Goal: Information Seeking & Learning: Learn about a topic

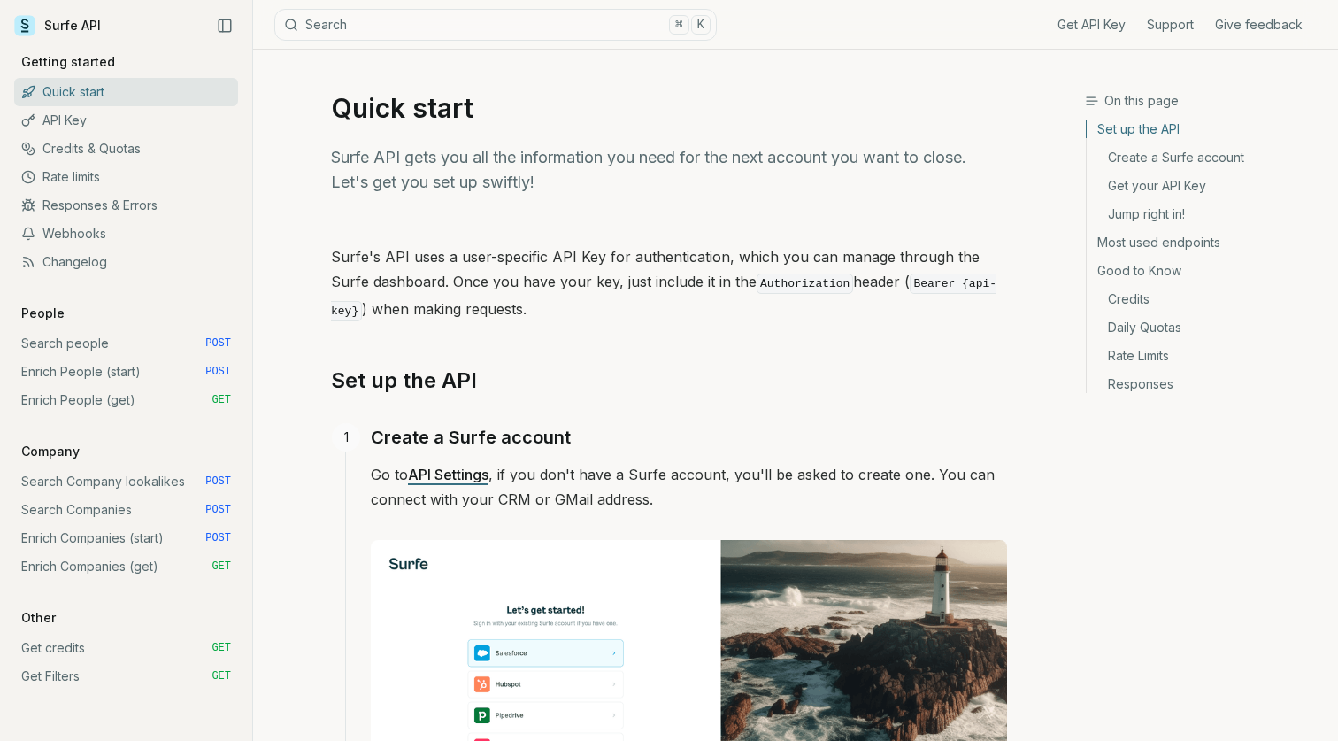
click at [104, 340] on link "Search people POST" at bounding box center [126, 343] width 224 height 28
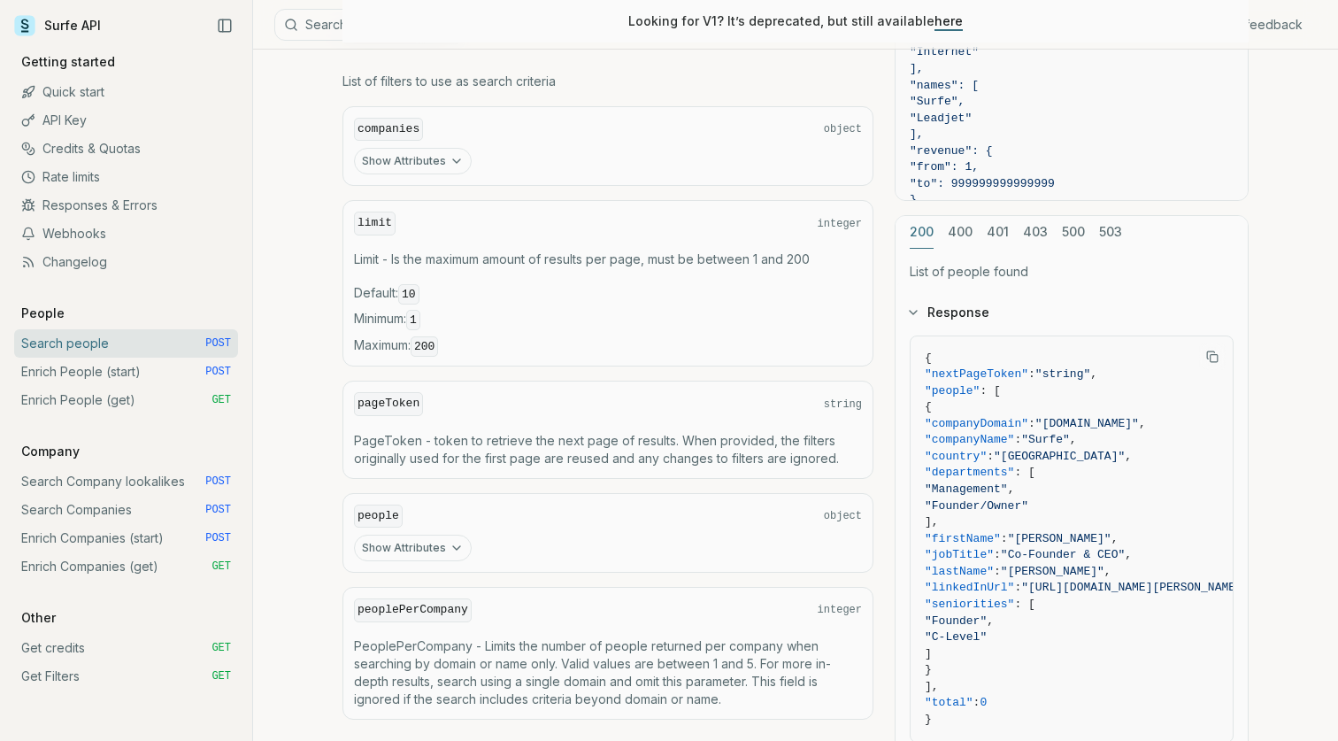
scroll to position [656, 0]
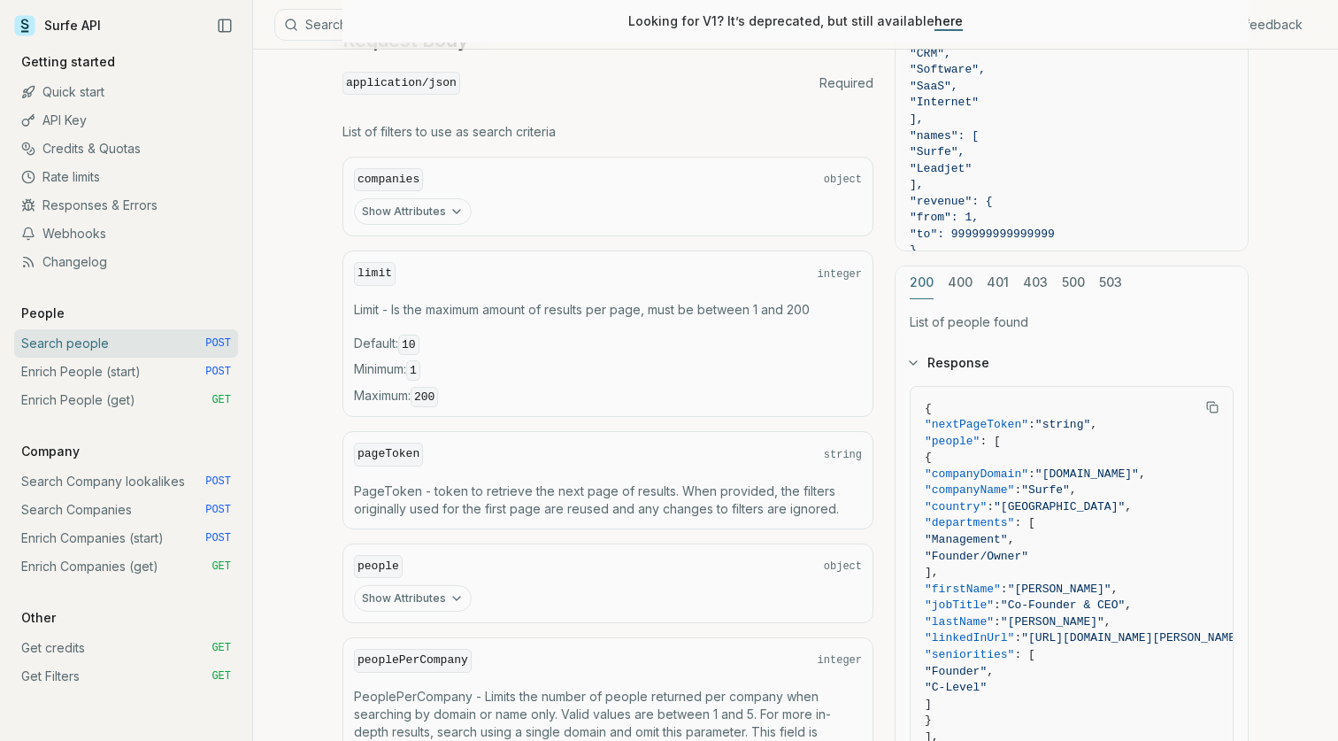
click at [88, 368] on link "Enrich People (start) POST" at bounding box center [126, 371] width 224 height 28
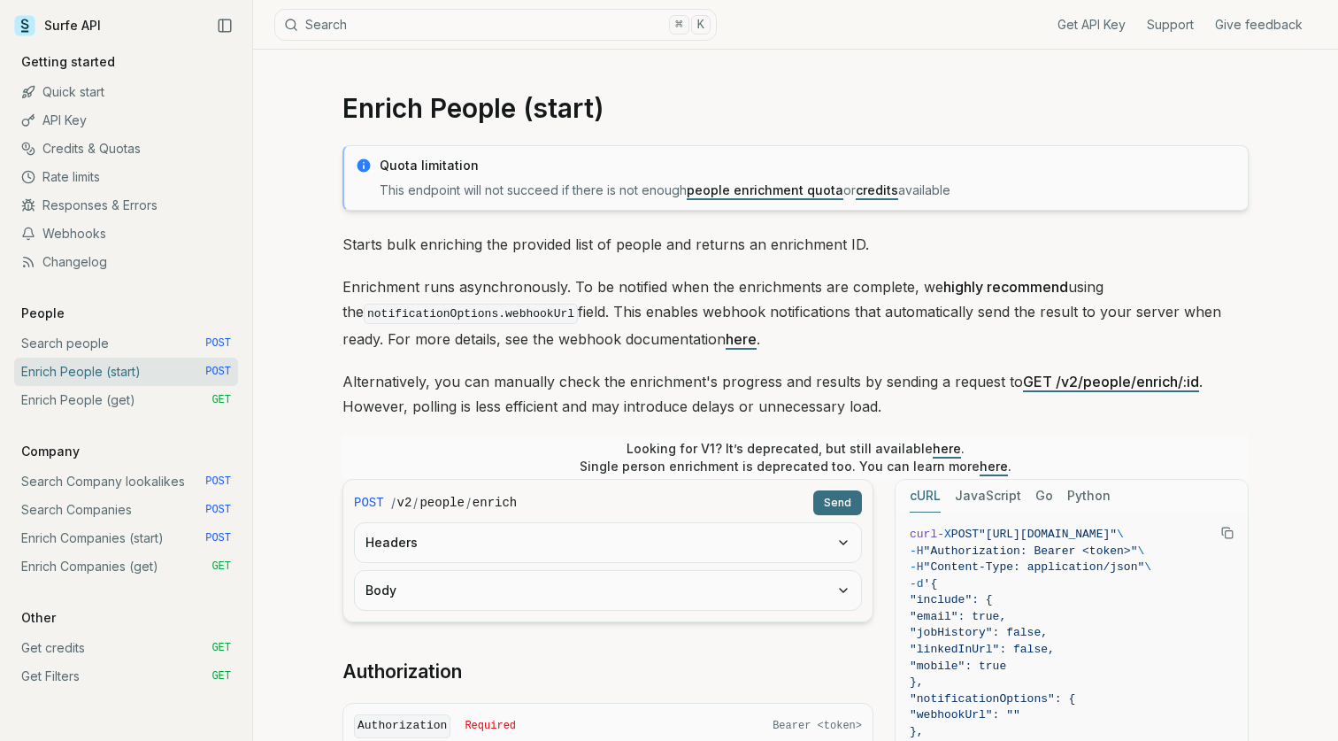
click at [144, 339] on link "Search people POST" at bounding box center [126, 343] width 224 height 28
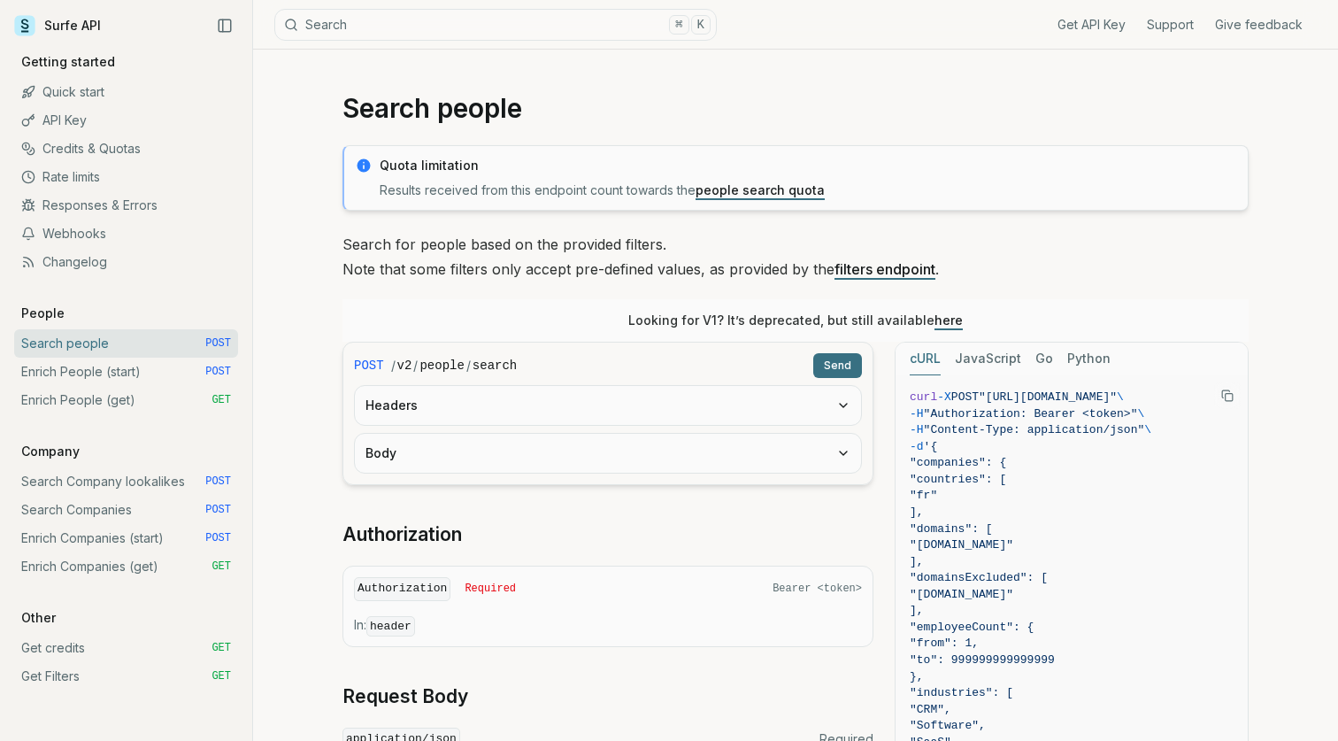
click at [137, 480] on link "Search Company lookalikes POST" at bounding box center [126, 481] width 224 height 28
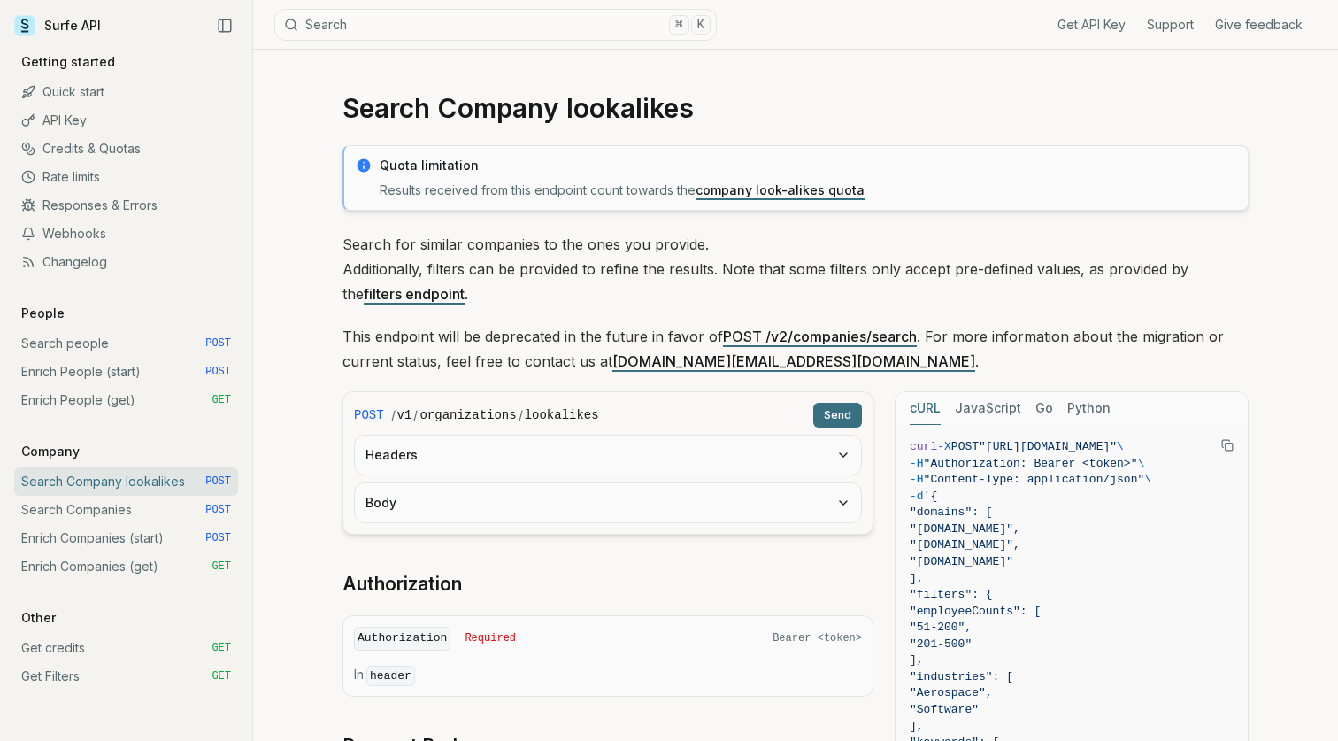
click at [134, 502] on link "Search Companies POST" at bounding box center [126, 510] width 224 height 28
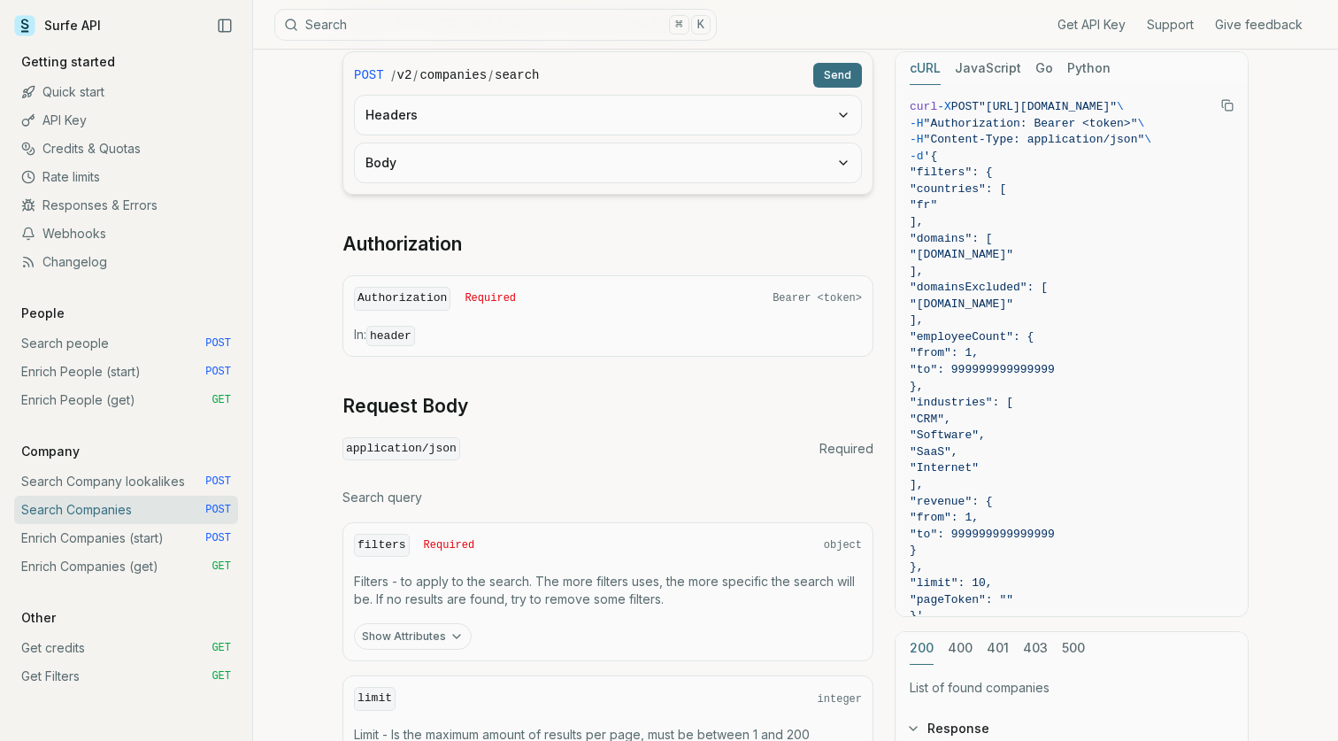
scroll to position [300, 0]
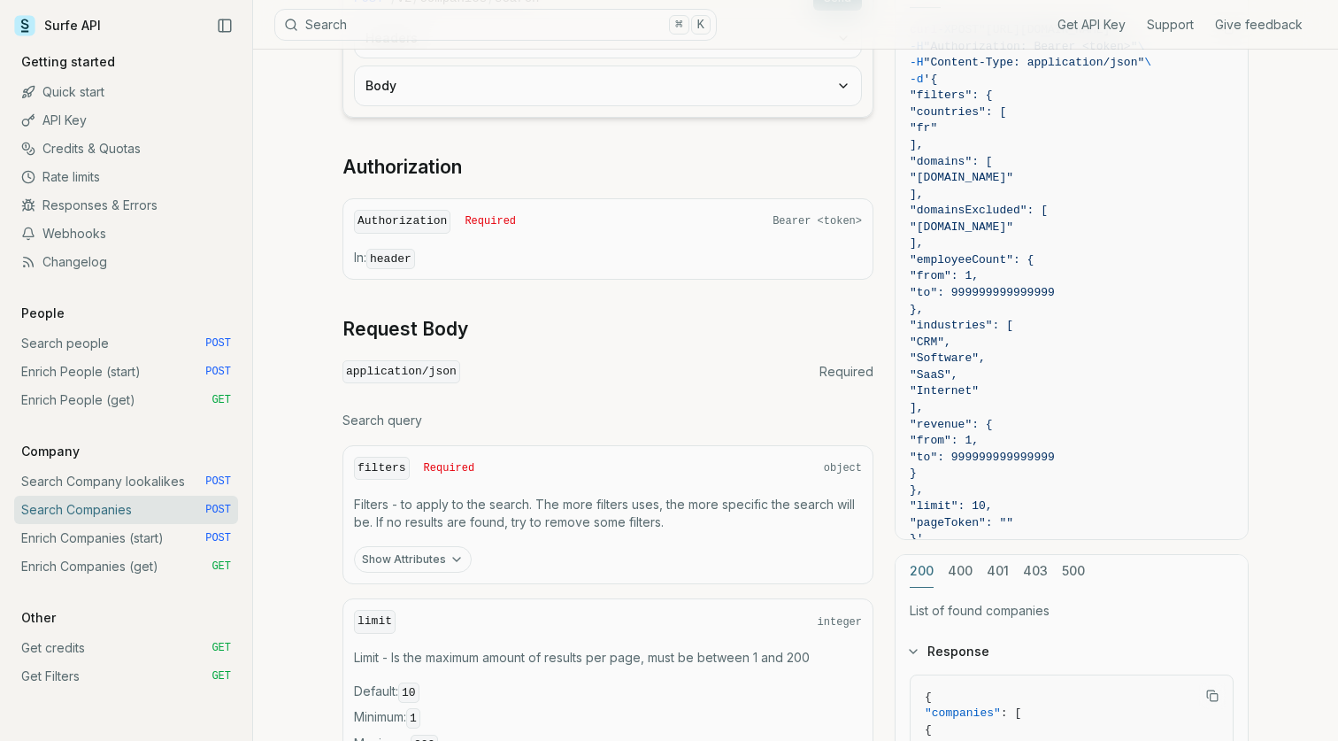
click at [128, 542] on link "Enrich Companies (start) POST" at bounding box center [126, 538] width 224 height 28
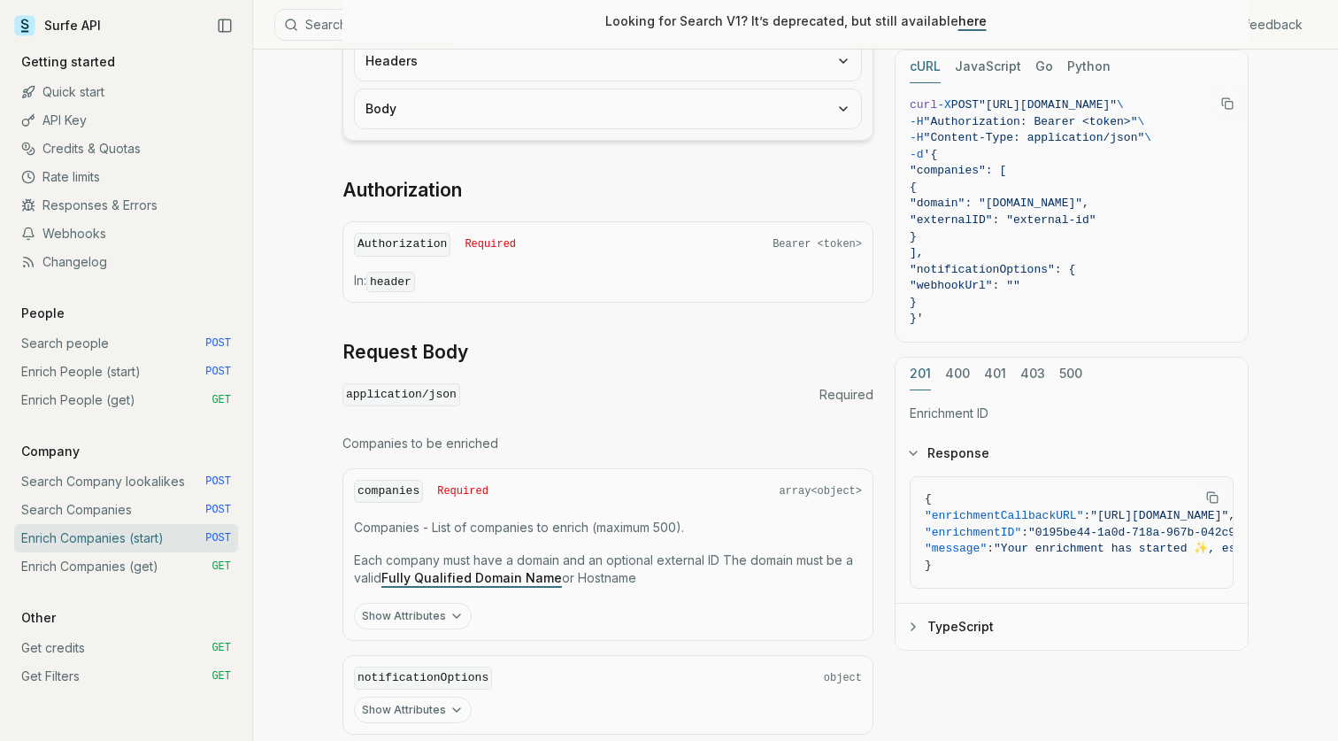
scroll to position [610, 0]
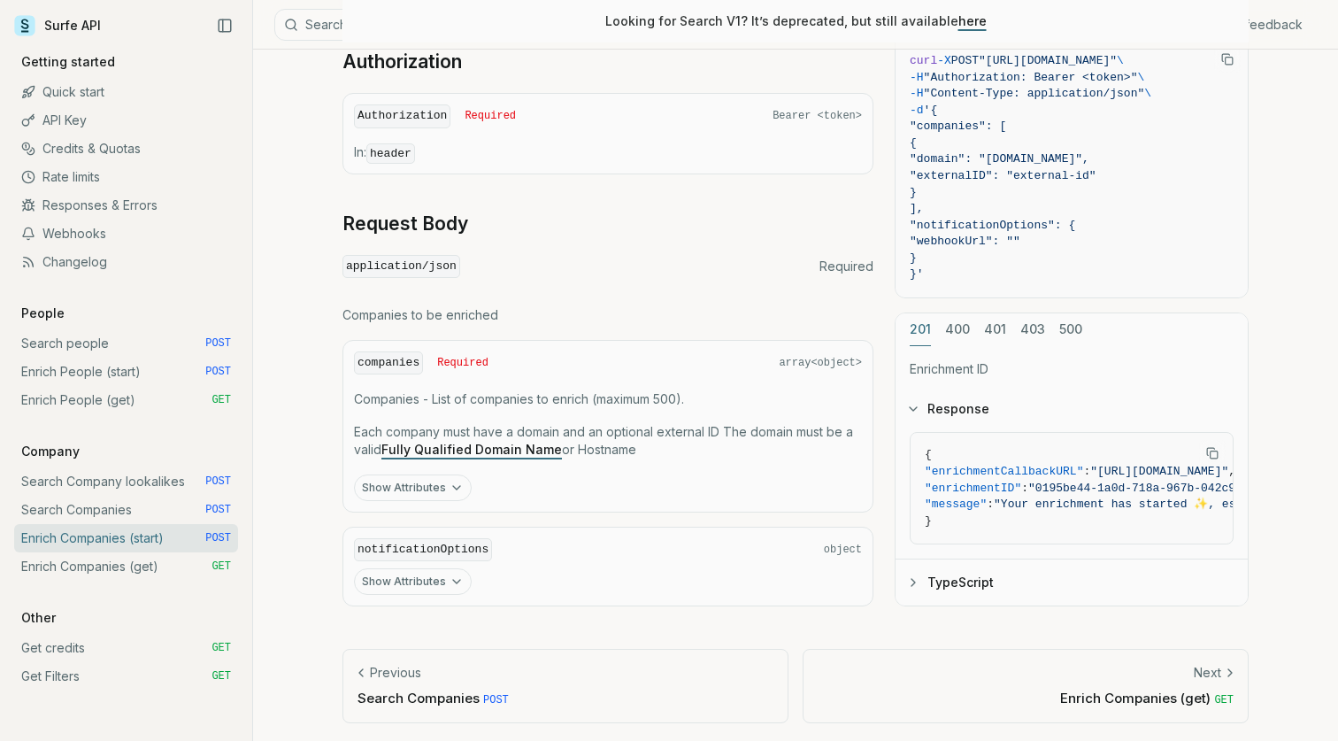
click at [120, 341] on link "Search people POST" at bounding box center [126, 343] width 224 height 28
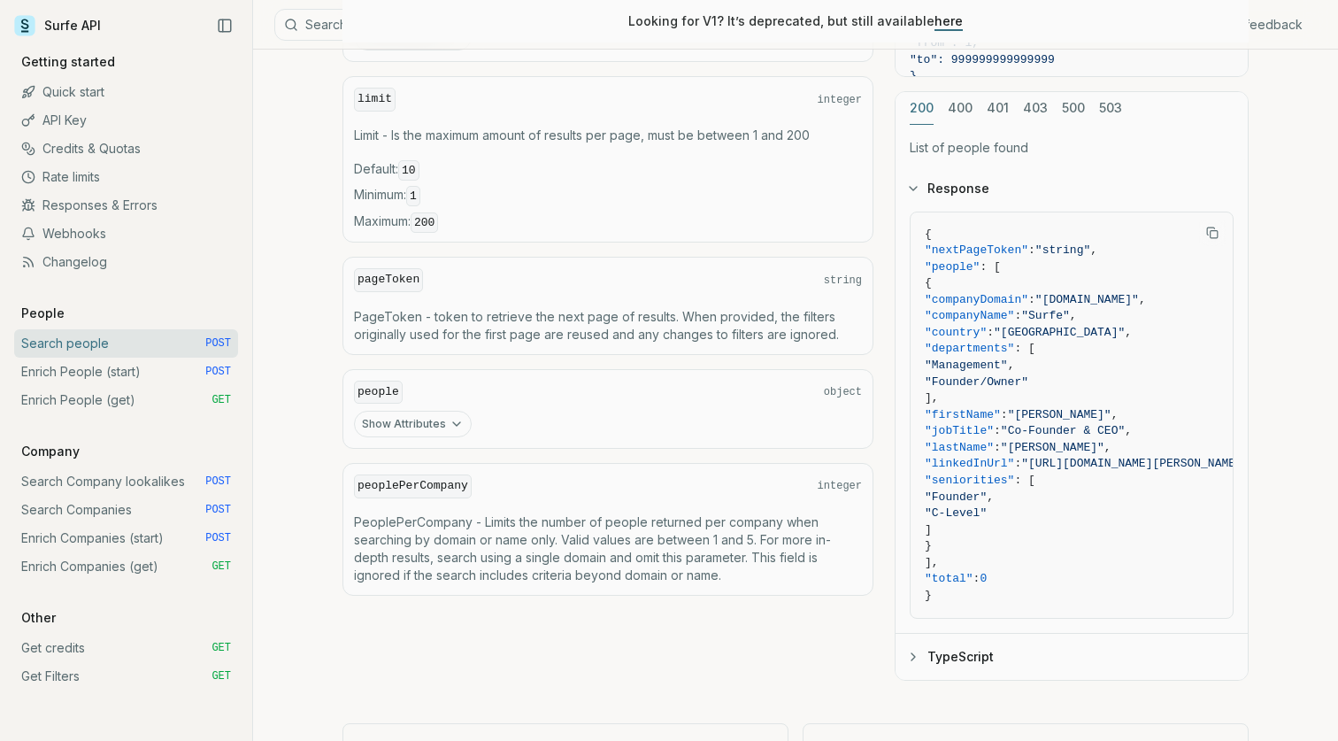
scroll to position [908, 0]
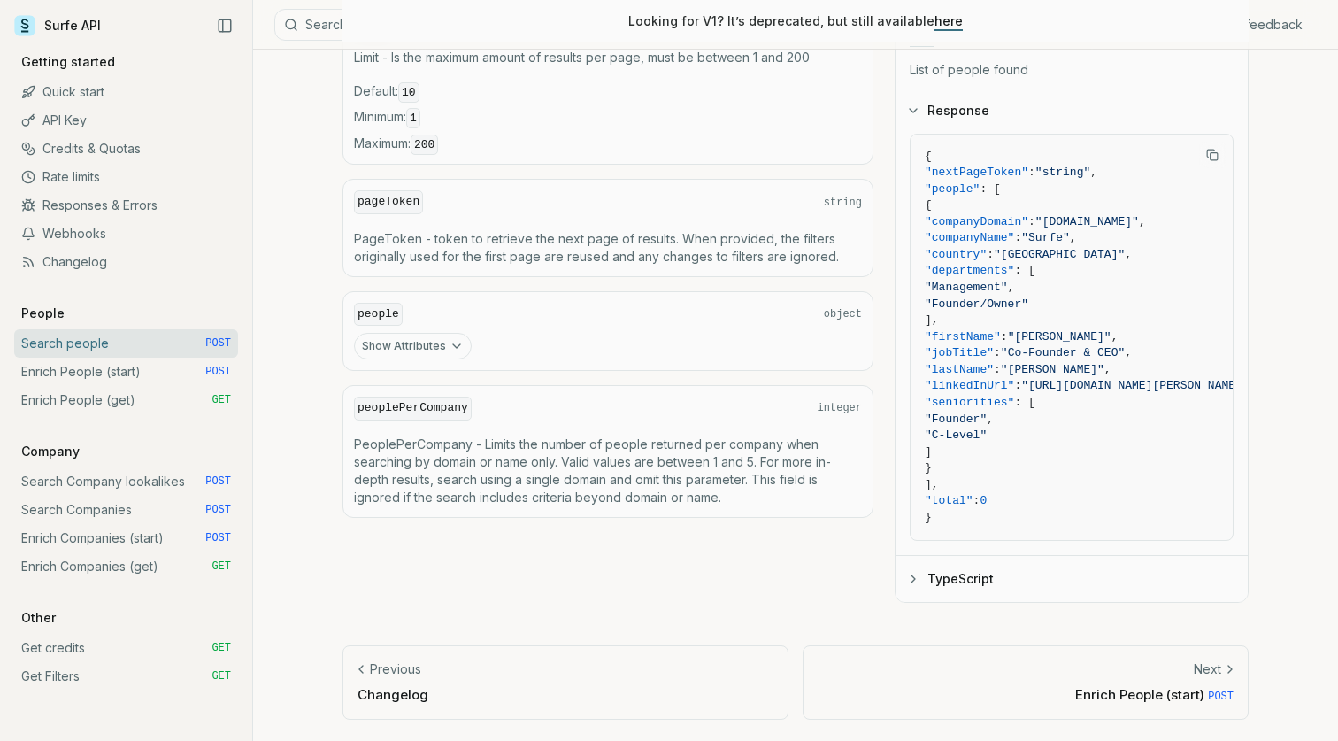
click at [99, 681] on link "Get Filters GET" at bounding box center [126, 676] width 224 height 28
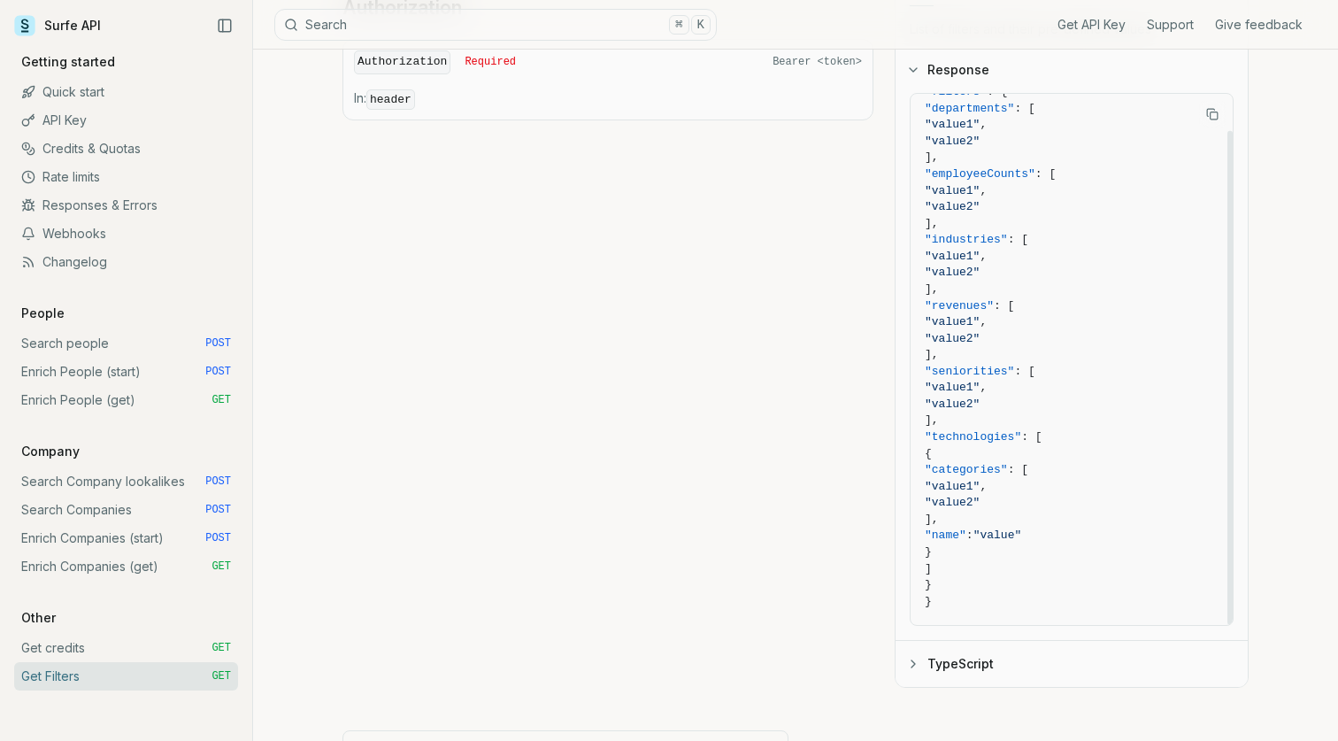
scroll to position [205, 0]
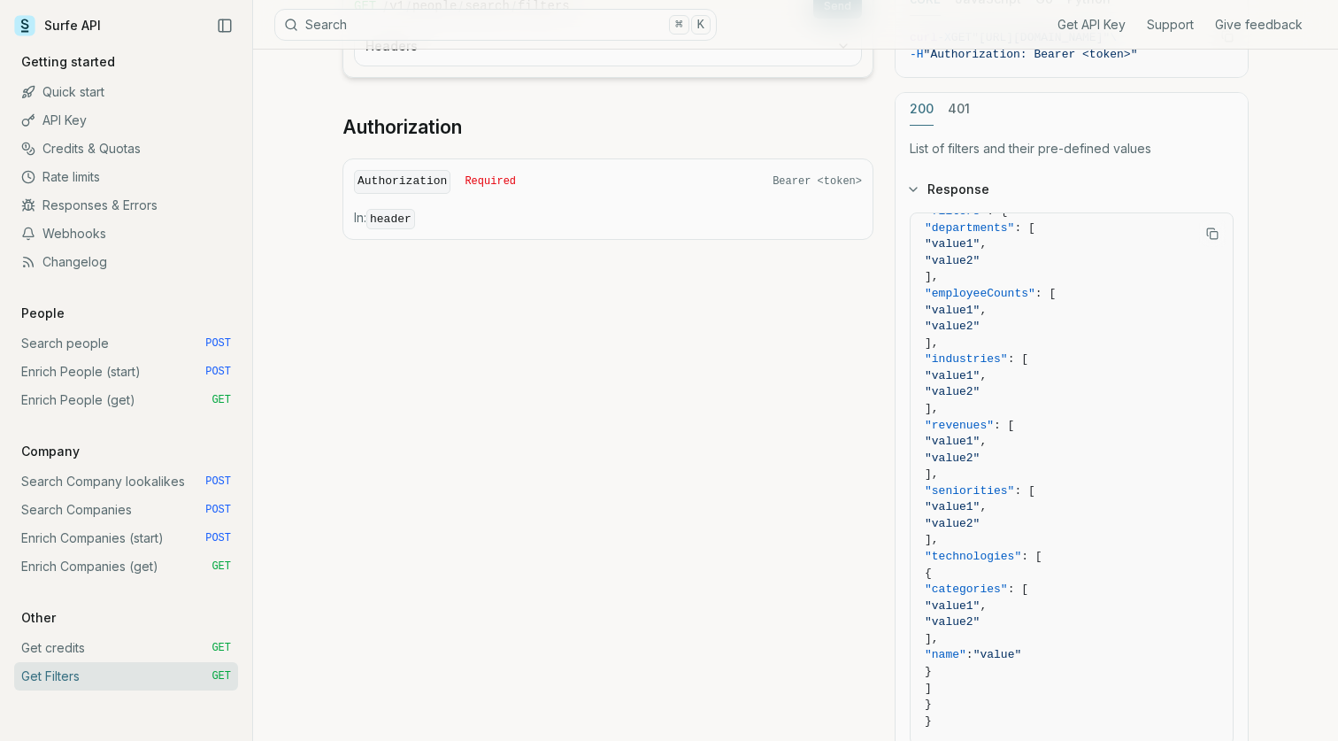
click at [103, 350] on link "Search people POST" at bounding box center [126, 343] width 224 height 28
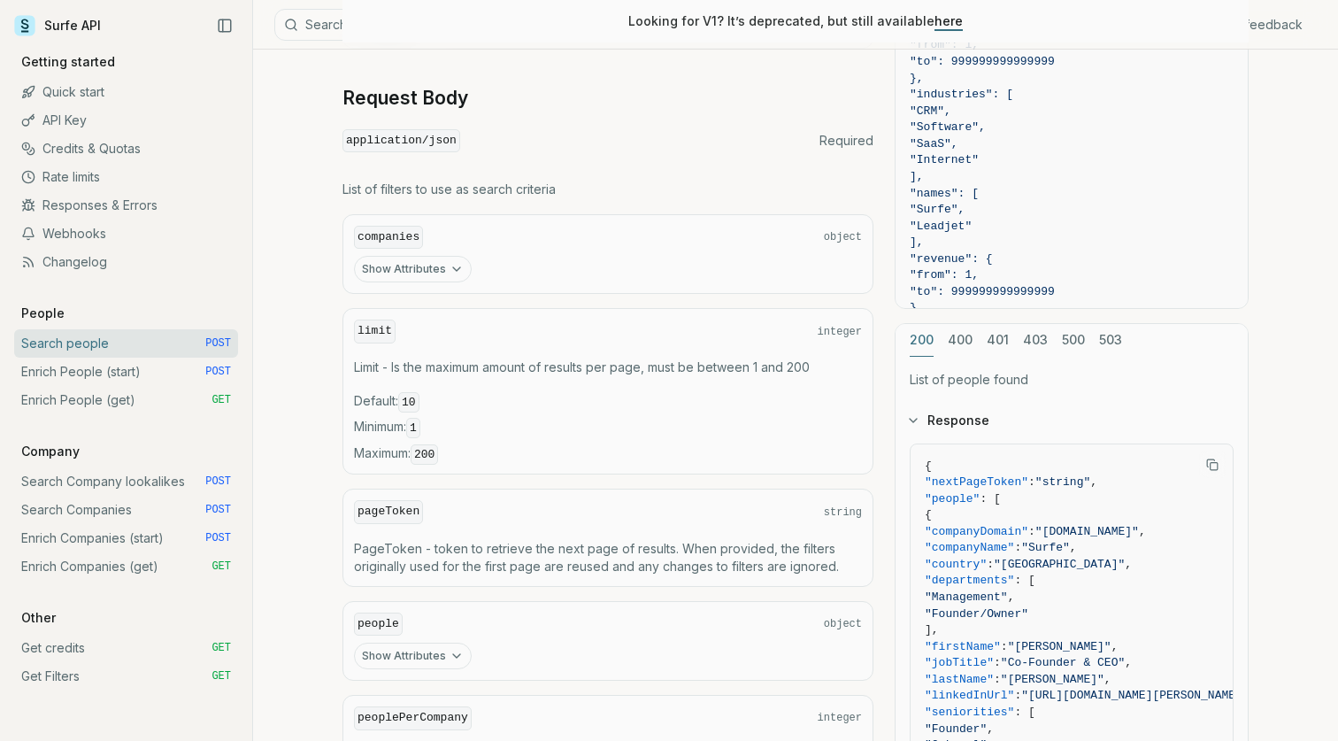
scroll to position [706, 0]
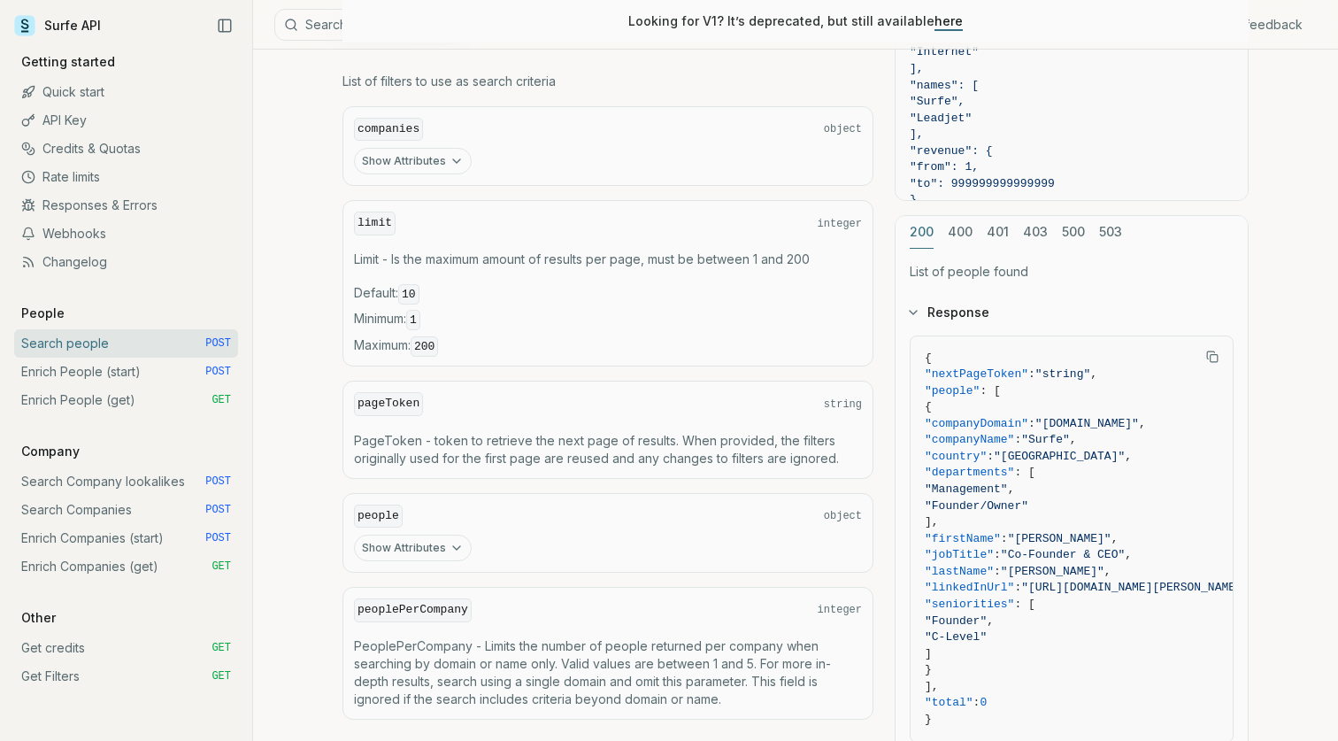
click at [436, 153] on button "Show Attributes" at bounding box center [413, 161] width 118 height 27
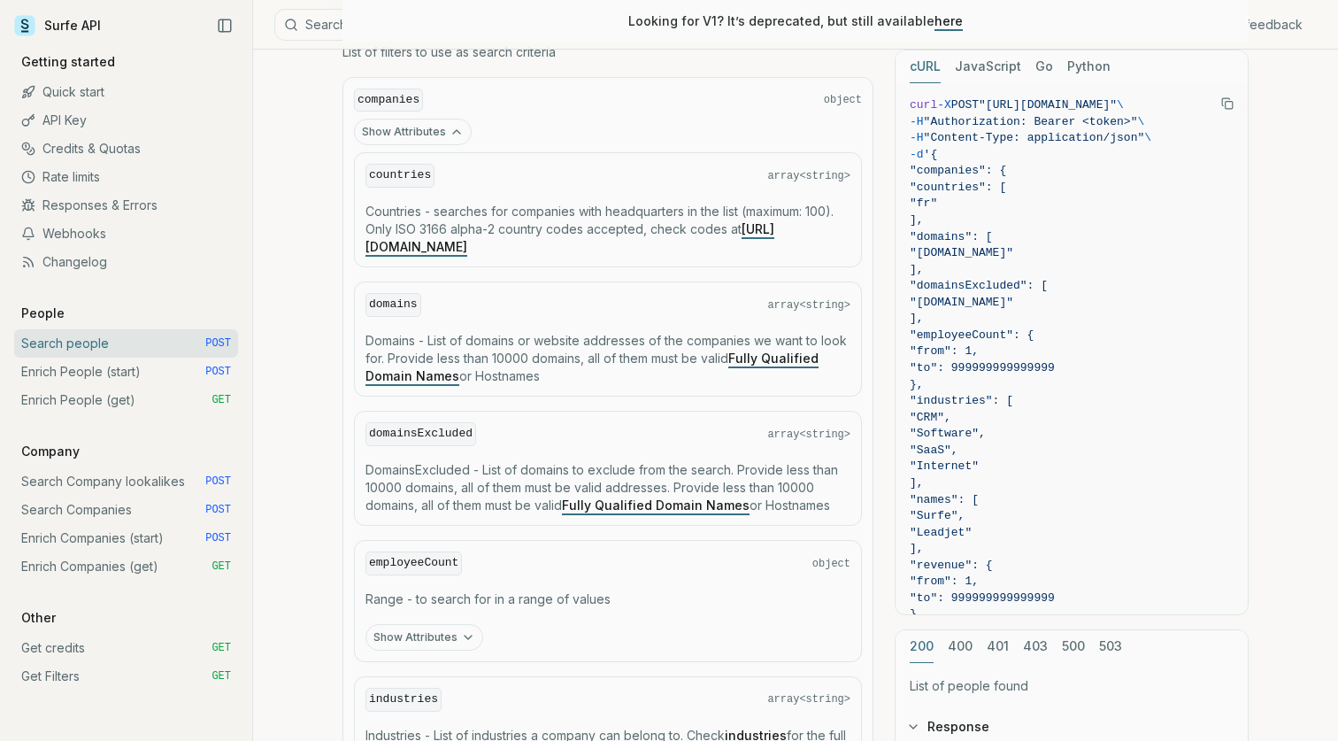
scroll to position [740, 0]
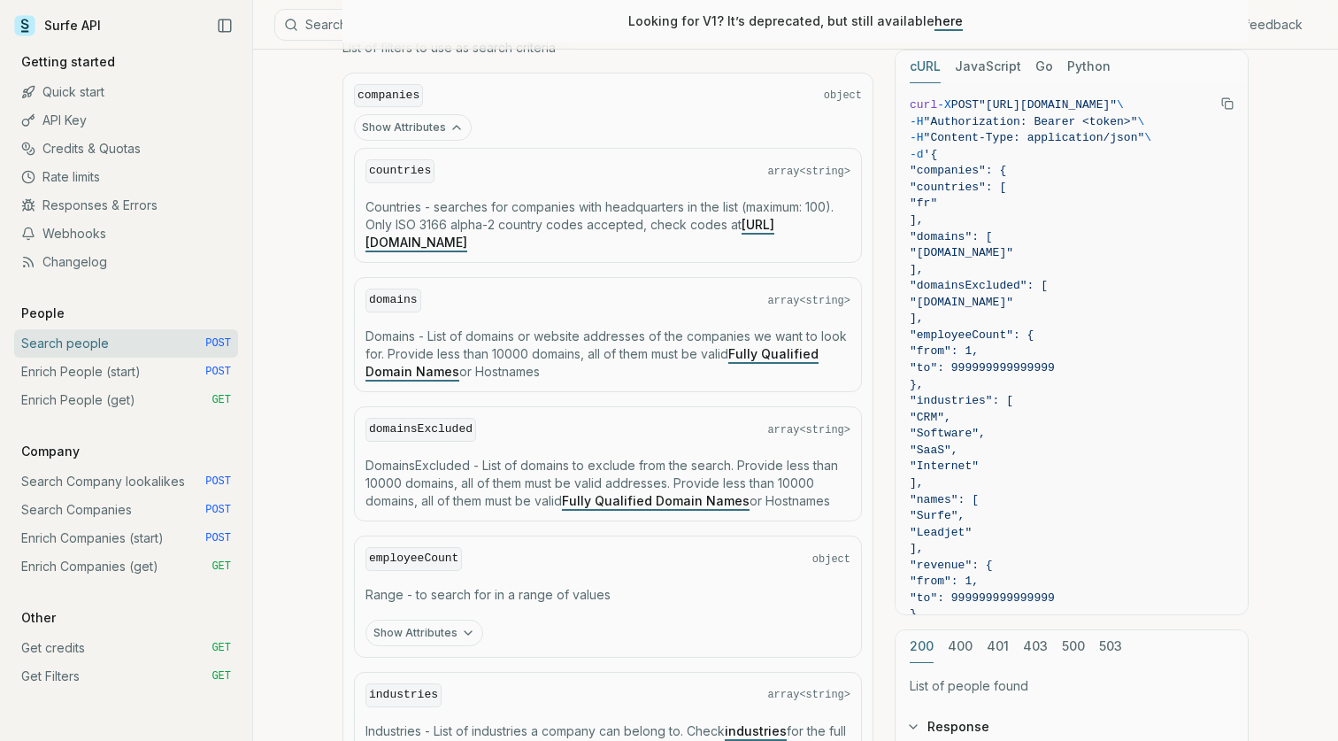
click at [490, 240] on link "[URL][DOMAIN_NAME]" at bounding box center [569, 233] width 409 height 33
